Goal: Book appointment/travel/reservation

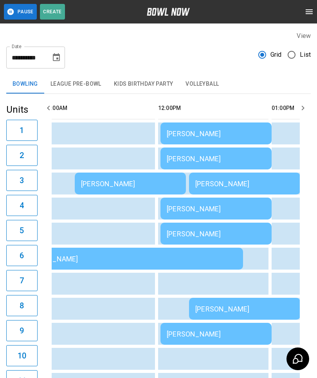
click at [189, 134] on div "[PERSON_NAME]" at bounding box center [216, 134] width 99 height 8
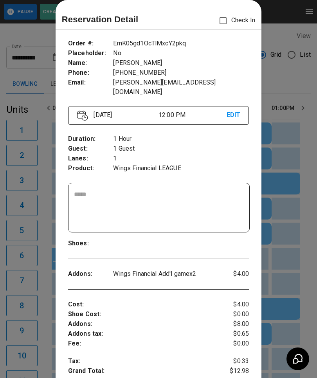
click at [37, 126] on div at bounding box center [158, 189] width 317 height 378
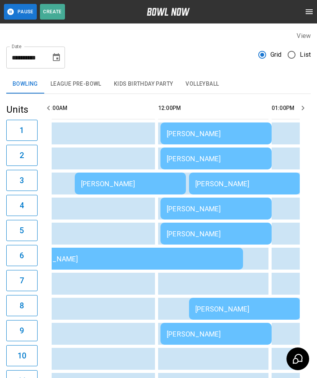
click at [210, 155] on div "[PERSON_NAME]" at bounding box center [216, 159] width 99 height 8
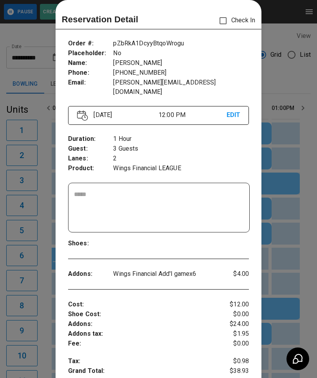
click at [40, 234] on div at bounding box center [158, 189] width 317 height 378
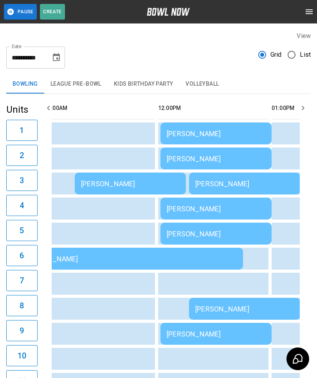
click at [146, 183] on div "[PERSON_NAME]" at bounding box center [130, 184] width 99 height 8
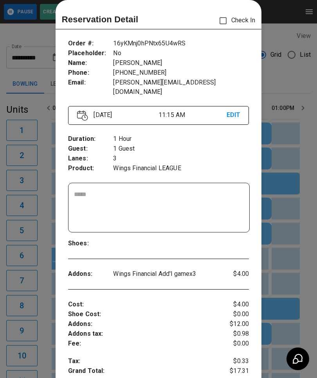
click at [33, 242] on div at bounding box center [158, 189] width 317 height 378
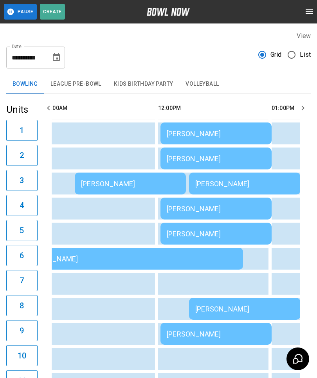
click at [112, 181] on div "[PERSON_NAME]" at bounding box center [130, 184] width 99 height 8
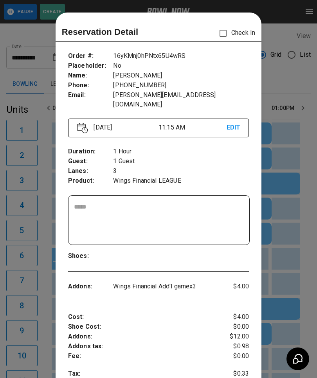
scroll to position [13, 0]
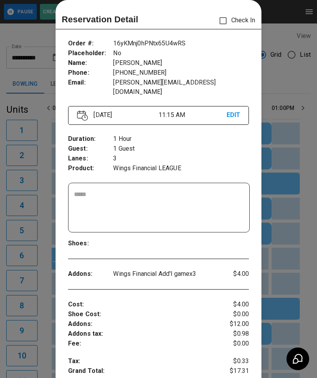
click at [33, 165] on div at bounding box center [158, 189] width 317 height 378
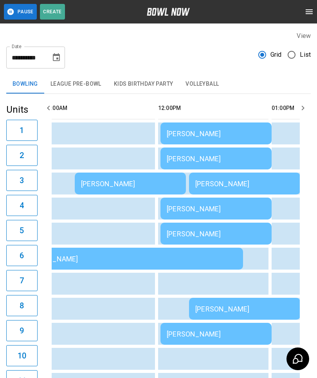
click at [191, 135] on div "[PERSON_NAME]" at bounding box center [216, 134] width 99 height 8
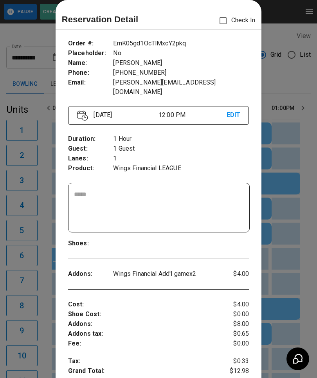
click at [44, 325] on div at bounding box center [158, 189] width 317 height 378
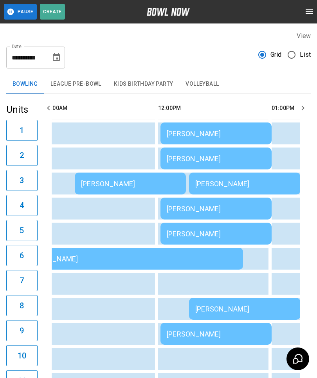
click at [193, 137] on div "[PERSON_NAME]" at bounding box center [216, 134] width 99 height 8
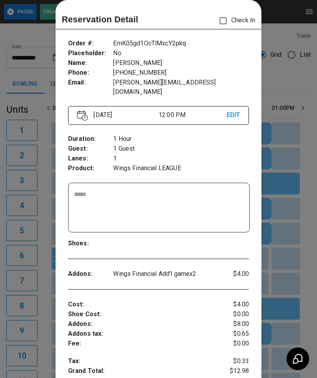
click at [36, 258] on div at bounding box center [158, 189] width 317 height 378
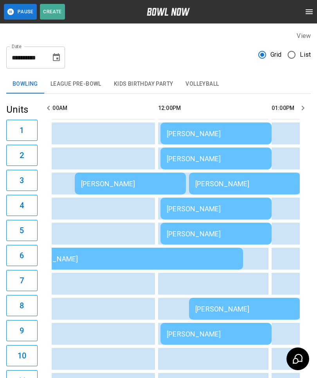
click at [223, 156] on div "[PERSON_NAME]" at bounding box center [216, 159] width 99 height 8
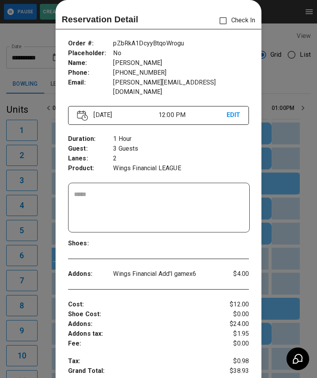
click at [37, 287] on div at bounding box center [158, 189] width 317 height 378
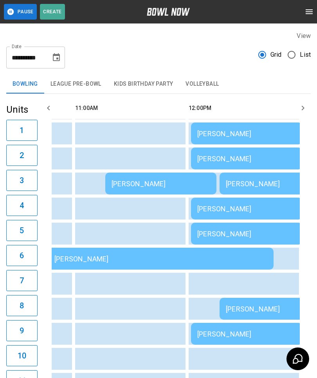
scroll to position [0, 225]
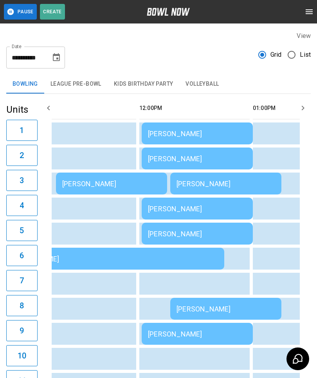
click at [196, 137] on div "[PERSON_NAME]" at bounding box center [197, 134] width 99 height 8
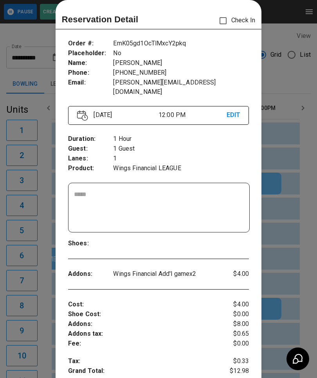
click at [44, 308] on div at bounding box center [158, 189] width 317 height 378
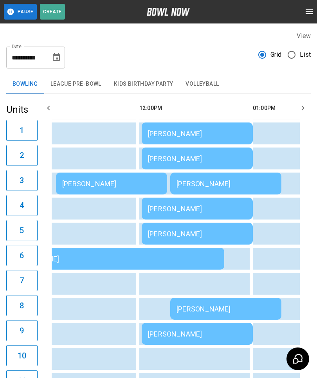
click at [206, 162] on div "[PERSON_NAME]" at bounding box center [197, 159] width 99 height 8
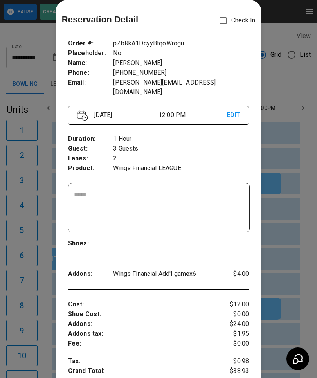
click at [30, 328] on div at bounding box center [158, 189] width 317 height 378
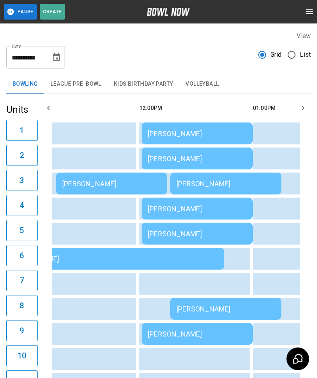
click at [197, 185] on div "[PERSON_NAME]" at bounding box center [225, 184] width 99 height 8
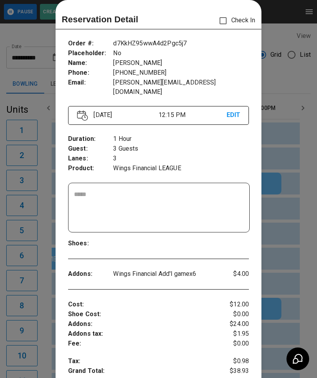
click at [293, 145] on div at bounding box center [158, 189] width 317 height 378
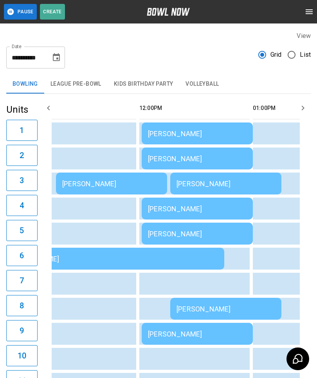
click at [194, 208] on div "[PERSON_NAME]" at bounding box center [197, 209] width 99 height 8
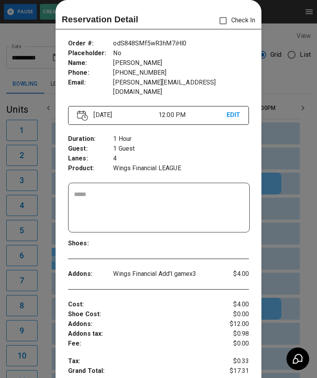
click at [36, 333] on div at bounding box center [158, 189] width 317 height 378
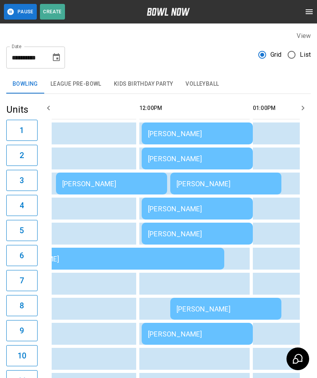
click at [155, 238] on td "[PERSON_NAME]" at bounding box center [197, 234] width 111 height 22
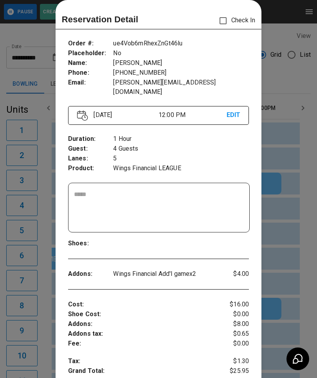
click at [311, 155] on div at bounding box center [158, 189] width 317 height 378
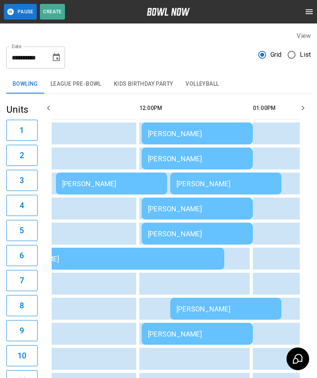
click at [187, 232] on div "[PERSON_NAME]" at bounding box center [197, 234] width 99 height 8
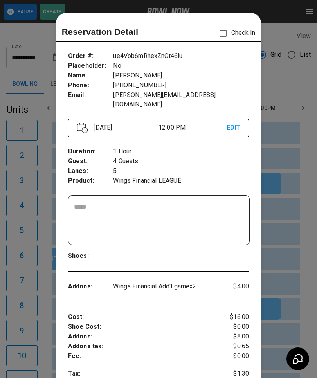
scroll to position [13, 0]
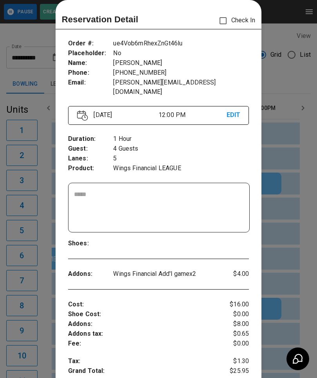
click at [38, 327] on div at bounding box center [158, 189] width 317 height 378
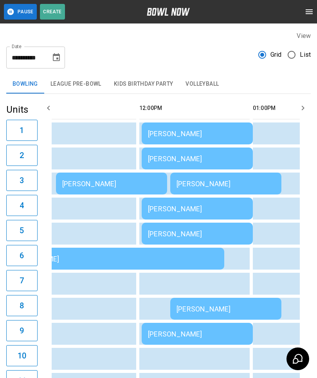
click at [229, 307] on div "[PERSON_NAME]" at bounding box center [225, 309] width 99 height 8
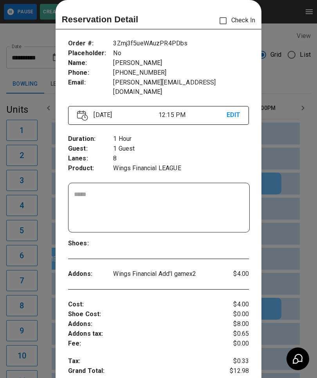
click at [38, 333] on div at bounding box center [158, 189] width 317 height 378
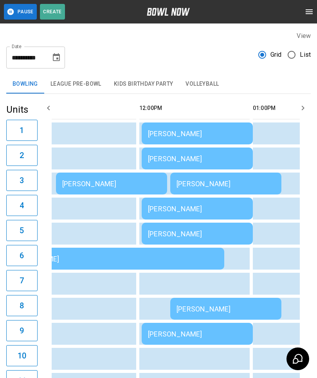
click at [175, 329] on td "[PERSON_NAME]" at bounding box center [197, 334] width 111 height 22
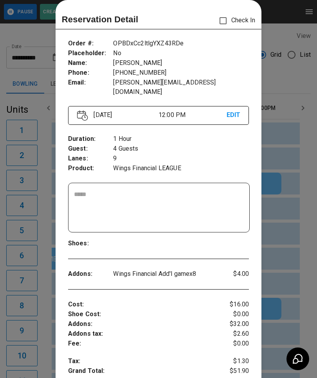
click at [34, 320] on div at bounding box center [158, 189] width 317 height 378
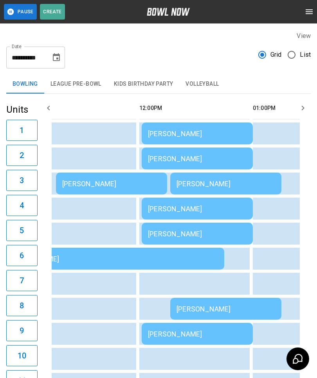
click at [181, 131] on div "[PERSON_NAME]" at bounding box center [197, 134] width 99 height 8
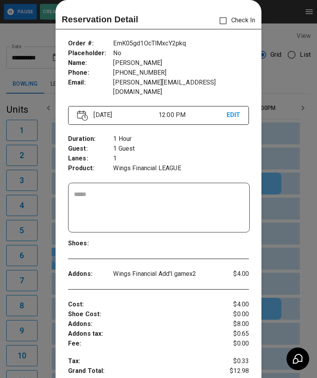
click at [297, 236] on div at bounding box center [158, 189] width 317 height 378
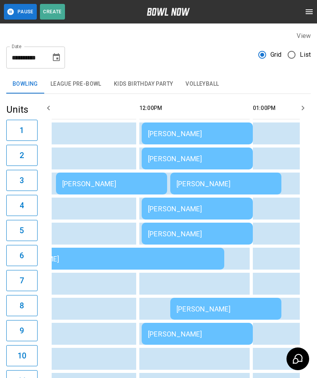
click at [218, 163] on td "[PERSON_NAME]" at bounding box center [197, 159] width 111 height 22
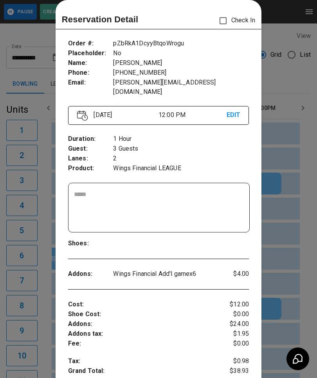
click at [41, 310] on div at bounding box center [158, 189] width 317 height 378
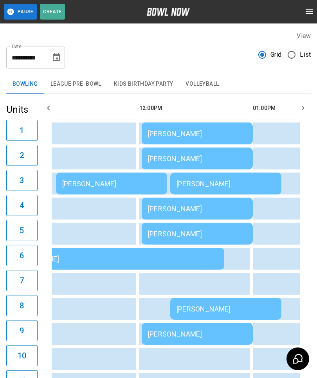
click at [238, 189] on td "[PERSON_NAME]" at bounding box center [225, 184] width 111 height 22
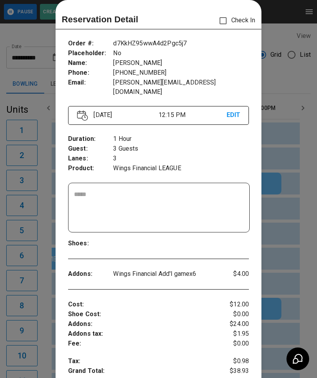
click at [40, 307] on div at bounding box center [158, 189] width 317 height 378
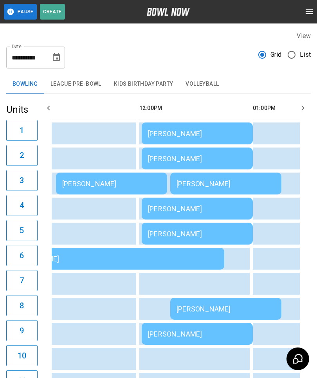
click at [225, 209] on div "[PERSON_NAME]" at bounding box center [197, 209] width 99 height 8
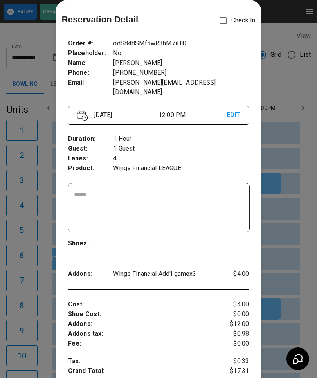
click at [40, 305] on div at bounding box center [158, 189] width 317 height 378
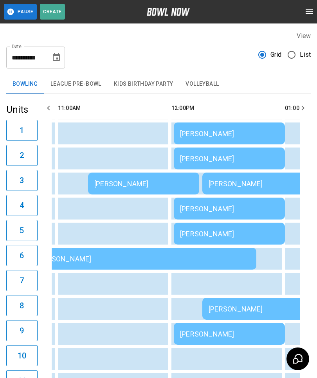
scroll to position [0, 226]
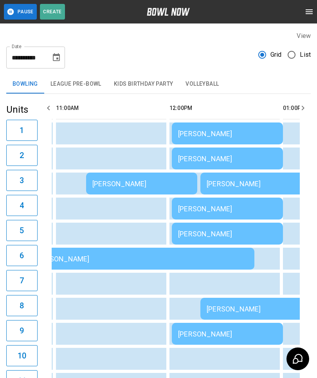
click at [236, 306] on div "[PERSON_NAME]" at bounding box center [256, 309] width 99 height 8
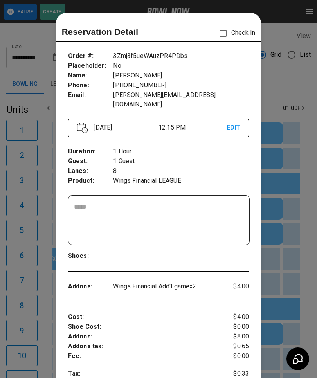
scroll to position [13, 0]
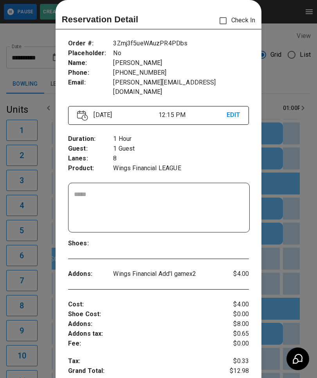
click at [41, 305] on div at bounding box center [158, 189] width 317 height 378
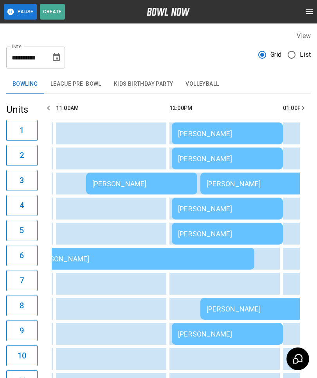
click at [240, 310] on div "[PERSON_NAME]" at bounding box center [256, 309] width 99 height 8
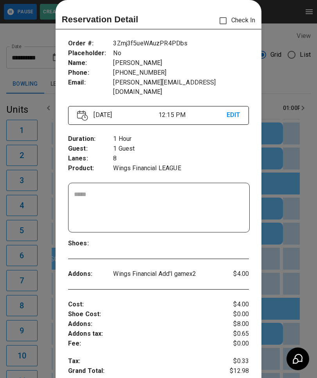
click at [286, 245] on div at bounding box center [158, 189] width 317 height 378
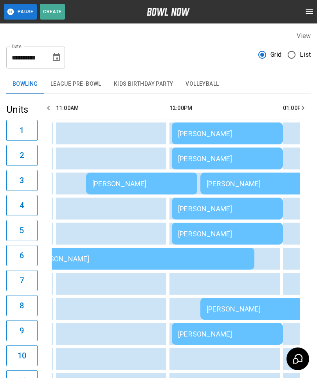
click at [217, 335] on div "[PERSON_NAME]" at bounding box center [227, 334] width 99 height 8
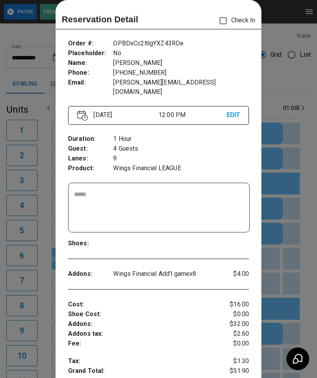
click at [46, 332] on div at bounding box center [158, 189] width 317 height 378
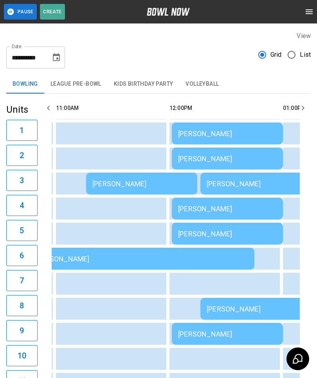
click at [228, 332] on div "[PERSON_NAME]" at bounding box center [227, 334] width 99 height 8
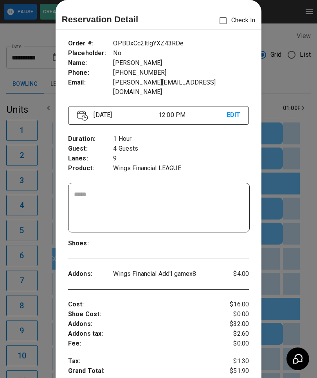
click at [47, 287] on div at bounding box center [158, 189] width 317 height 378
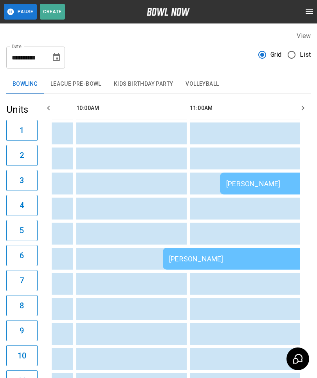
scroll to position [0, 93]
click at [212, 260] on div "[PERSON_NAME]" at bounding box center [274, 259] width 213 height 8
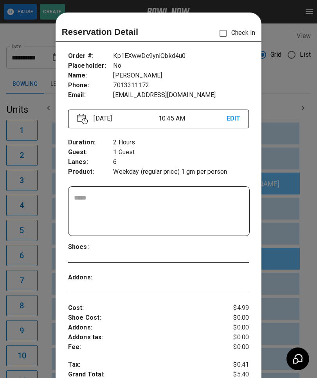
scroll to position [13, 0]
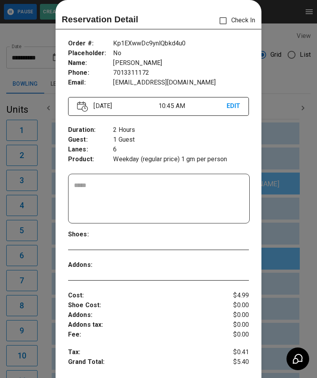
click at [35, 228] on div at bounding box center [158, 189] width 317 height 378
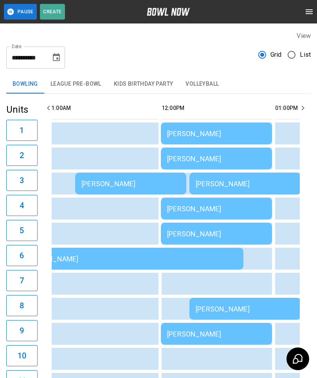
scroll to position [0, 263]
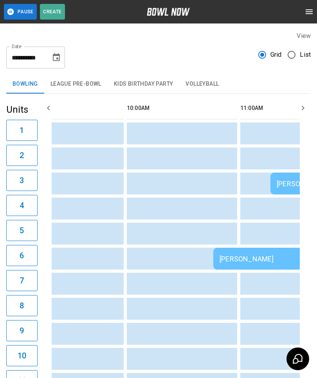
click at [118, 325] on td "sticky table" at bounding box center [111, 334] width 25 height 22
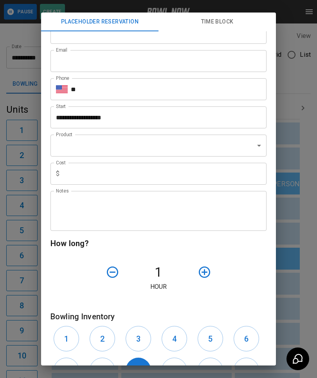
click at [24, 231] on div "**********" at bounding box center [158, 189] width 317 height 378
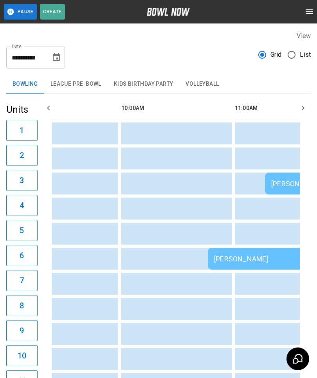
click at [37, 201] on button "4" at bounding box center [21, 205] width 31 height 21
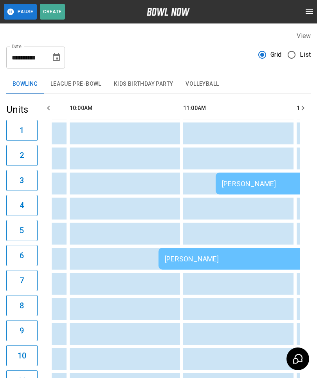
click at [80, 85] on button "League Pre-Bowl" at bounding box center [75, 84] width 63 height 19
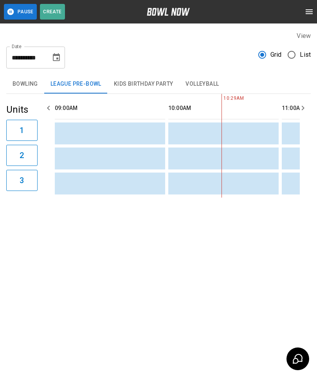
click at [27, 87] on button "Bowling" at bounding box center [25, 84] width 38 height 19
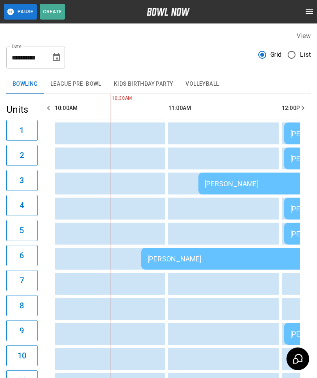
click at [53, 57] on icon "Choose date, selected date is Aug 20, 2025" at bounding box center [56, 57] width 9 height 9
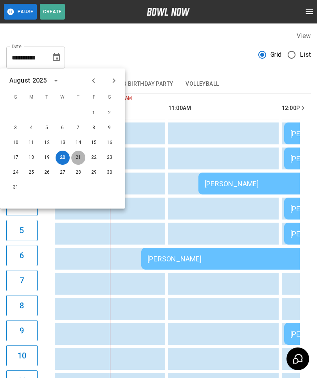
click at [76, 158] on button "21" at bounding box center [78, 158] width 14 height 14
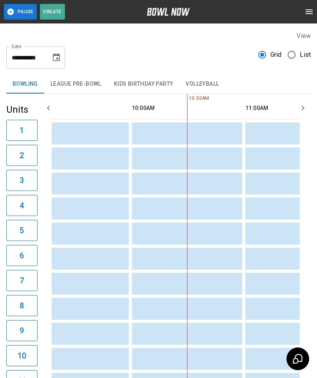
scroll to position [0, 76]
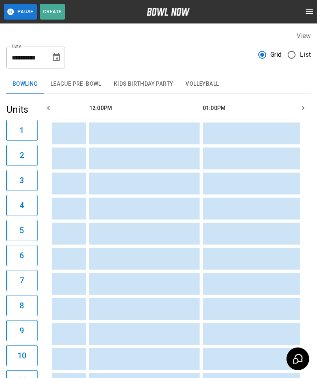
click at [52, 61] on icon "Choose date, selected date is Aug 21, 2025" at bounding box center [56, 57] width 9 height 9
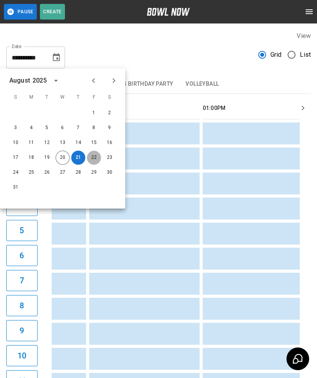
click at [88, 157] on button "22" at bounding box center [94, 158] width 14 height 14
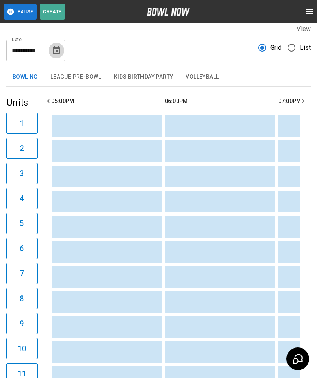
click at [53, 56] on button "Choose date, selected date is Aug 22, 2025" at bounding box center [57, 51] width 16 height 16
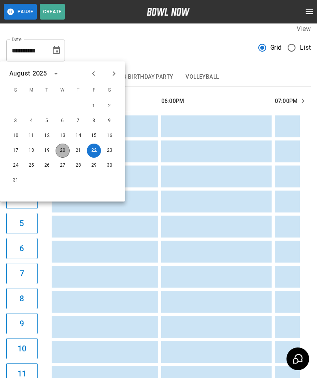
click at [58, 149] on button "20" at bounding box center [63, 151] width 14 height 14
type input "**********"
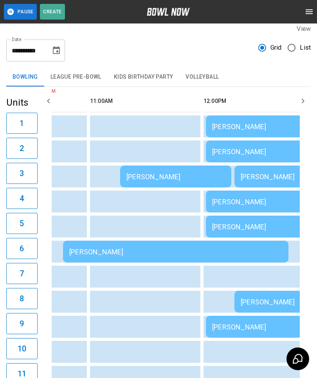
click at [173, 223] on td "sticky table" at bounding box center [161, 227] width 25 height 22
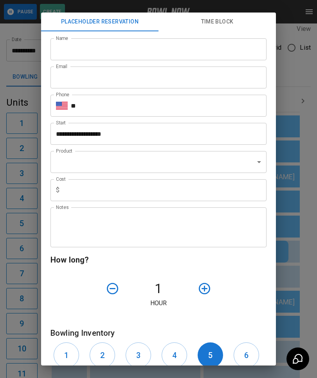
click at [15, 311] on div "**********" at bounding box center [158, 189] width 317 height 378
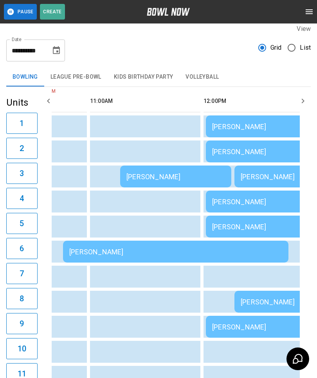
scroll to position [0, 189]
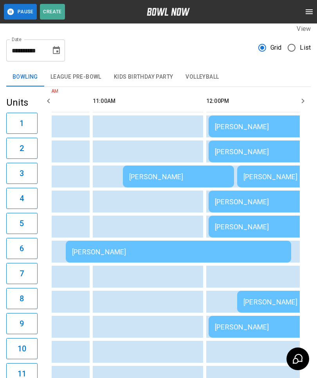
click at [187, 252] on div "[PERSON_NAME]" at bounding box center [178, 252] width 213 height 8
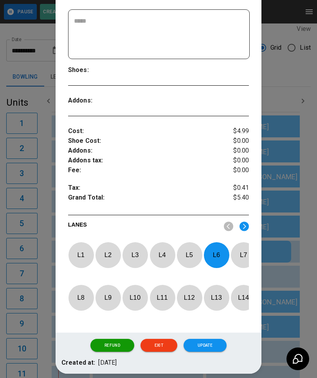
scroll to position [179, 0]
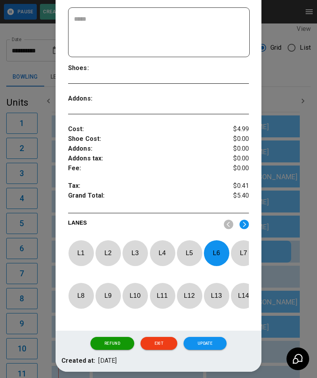
click at [201, 350] on button "Update" at bounding box center [205, 343] width 43 height 13
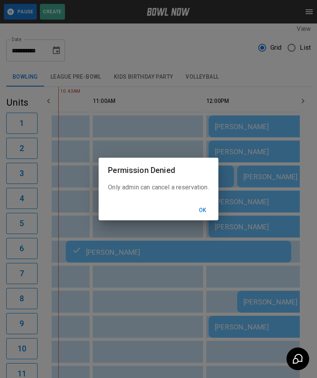
click at [200, 204] on button "Ok" at bounding box center [202, 210] width 25 height 14
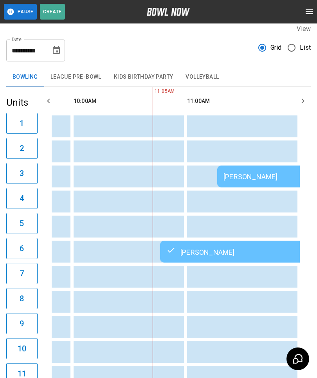
scroll to position [0, 131]
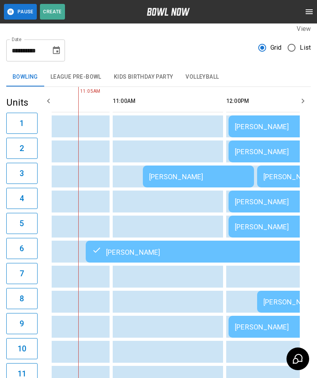
click at [156, 183] on td "[PERSON_NAME]" at bounding box center [198, 177] width 111 height 22
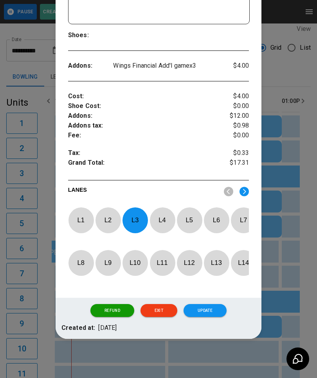
scroll to position [220, 0]
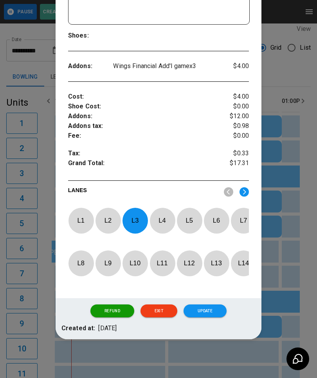
click at [219, 310] on button "Update" at bounding box center [205, 310] width 43 height 13
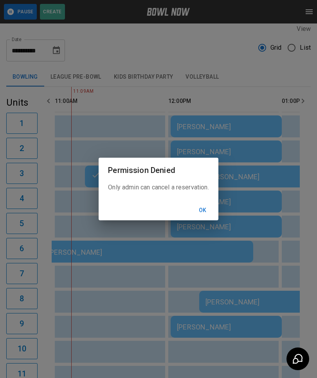
click at [206, 207] on button "Ok" at bounding box center [202, 210] width 25 height 14
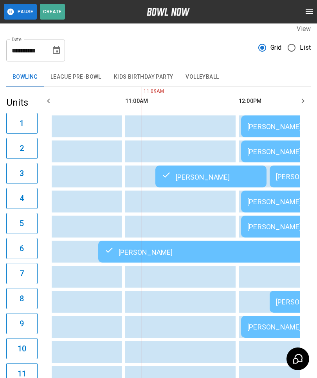
scroll to position [0, 180]
